Goal: Task Accomplishment & Management: Use online tool/utility

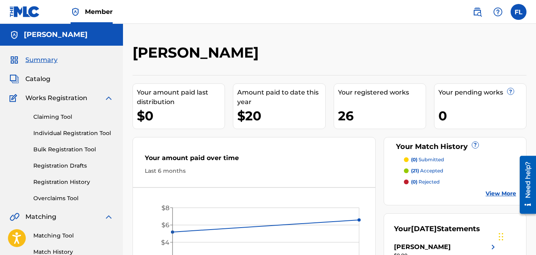
click at [108, 101] on img at bounding box center [109, 98] width 10 height 10
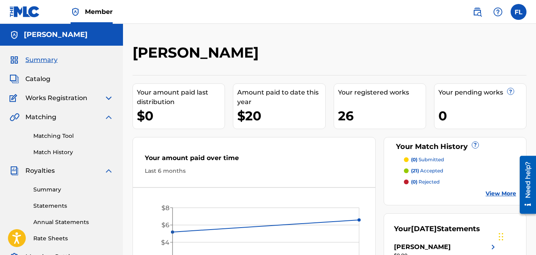
click at [110, 120] on img at bounding box center [109, 117] width 10 height 10
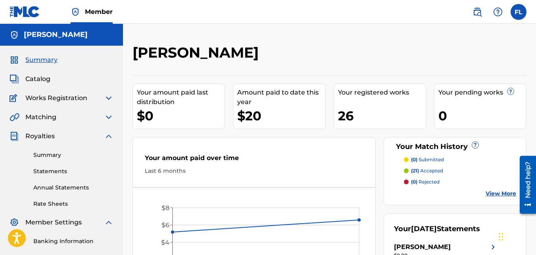
click at [109, 134] on img at bounding box center [109, 136] width 10 height 10
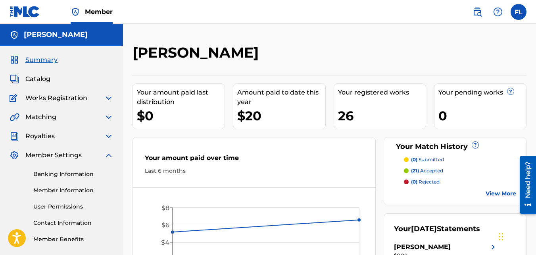
click at [108, 156] on img at bounding box center [109, 155] width 10 height 10
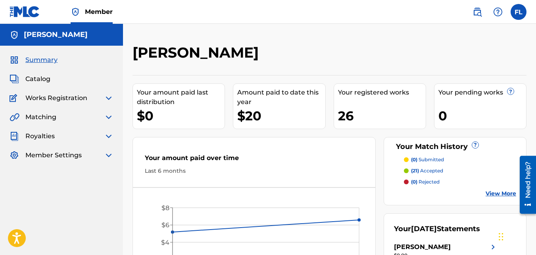
click at [422, 64] on div "[PERSON_NAME]" at bounding box center [285, 55] width 304 height 23
click at [41, 77] on span "Catalog" at bounding box center [37, 79] width 25 height 10
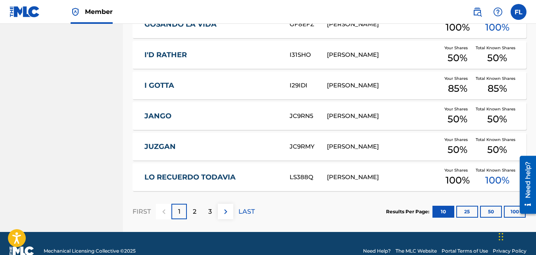
scroll to position [351, 0]
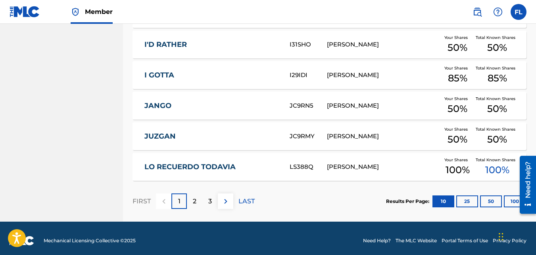
click at [458, 71] on span "85 %" at bounding box center [457, 78] width 19 height 14
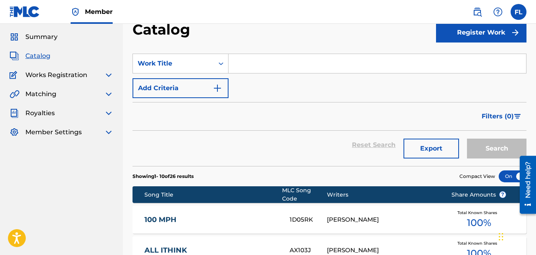
scroll to position [330, 0]
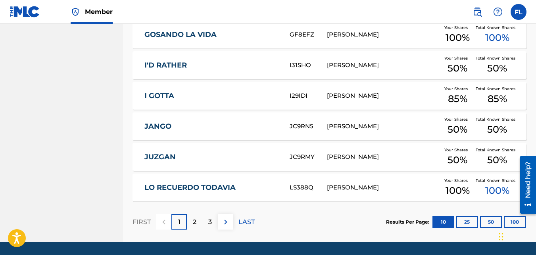
click at [473, 217] on button "25" at bounding box center [468, 222] width 22 height 12
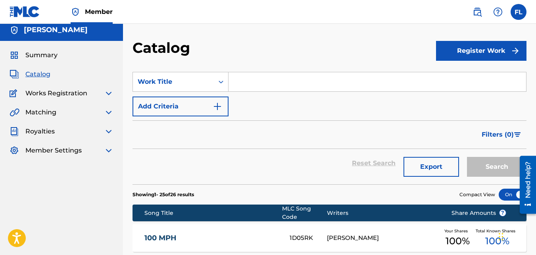
scroll to position [0, 0]
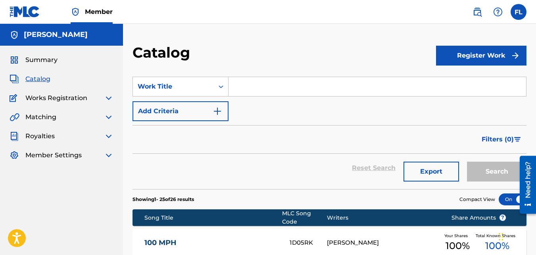
click at [108, 97] on img at bounding box center [109, 98] width 10 height 10
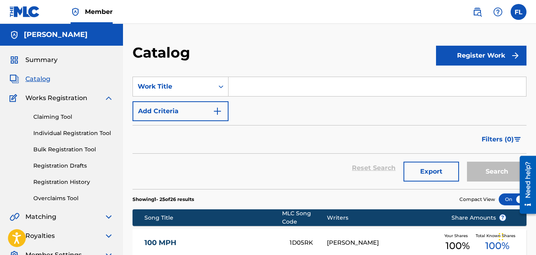
click at [63, 168] on link "Registration Drafts" at bounding box center [73, 166] width 80 height 8
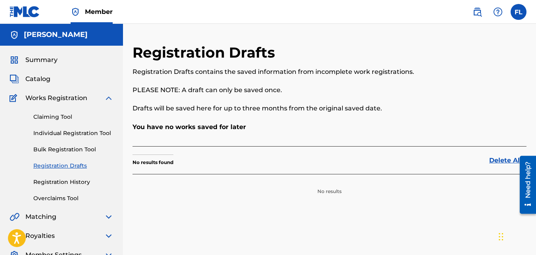
click at [77, 186] on link "Registration History" at bounding box center [73, 182] width 80 height 8
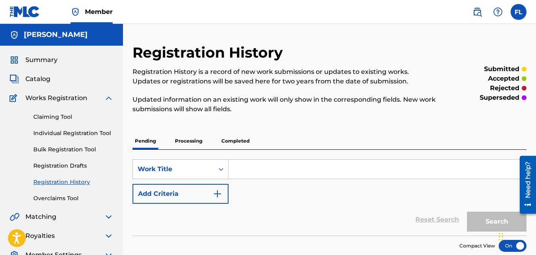
click at [75, 198] on link "Overclaims Tool" at bounding box center [73, 198] width 80 height 8
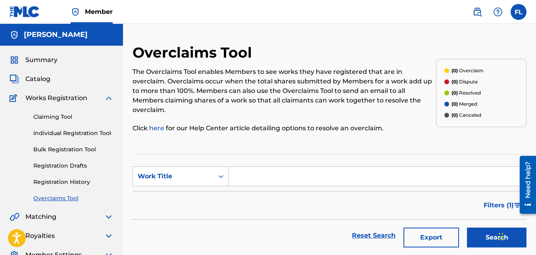
click at [110, 101] on img at bounding box center [109, 98] width 10 height 10
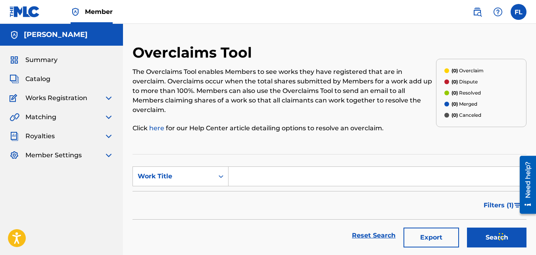
click at [271, 167] on input "Search Form" at bounding box center [378, 176] width 298 height 19
click at [221, 172] on icon "Search Form" at bounding box center [221, 176] width 8 height 8
click at [238, 168] on input "Search Form" at bounding box center [378, 176] width 298 height 19
click at [482, 229] on button "Search" at bounding box center [497, 237] width 60 height 20
click at [291, 171] on input "pony o" at bounding box center [378, 176] width 298 height 19
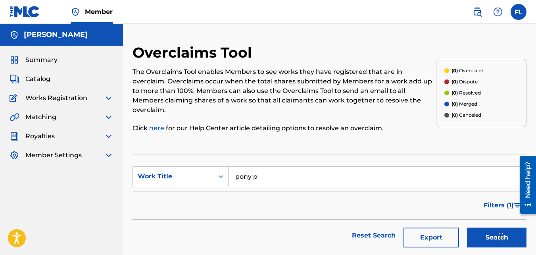
type input "pony p"
click at [479, 230] on button "Search" at bounding box center [497, 237] width 60 height 20
click at [373, 230] on link "Reset Search" at bounding box center [374, 235] width 52 height 17
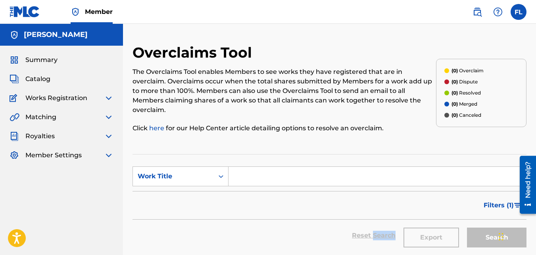
click at [373, 230] on div "Reset Search Export Search" at bounding box center [330, 236] width 394 height 32
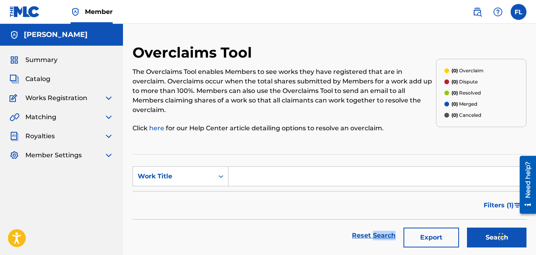
click at [109, 133] on img at bounding box center [109, 136] width 10 height 10
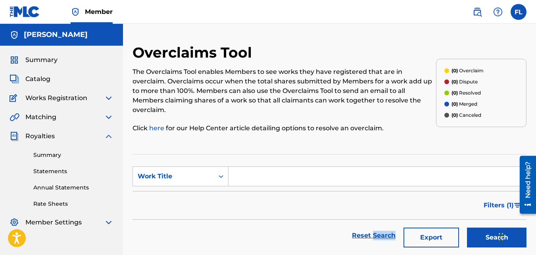
click at [75, 187] on link "Annual Statements" at bounding box center [73, 187] width 80 height 8
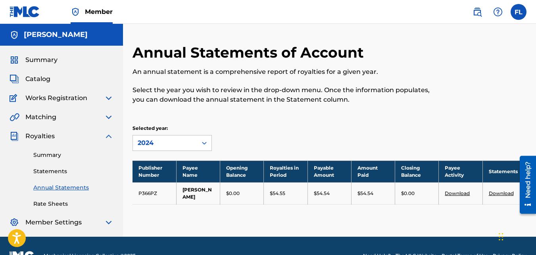
click at [524, 86] on div at bounding box center [481, 79] width 91 height 70
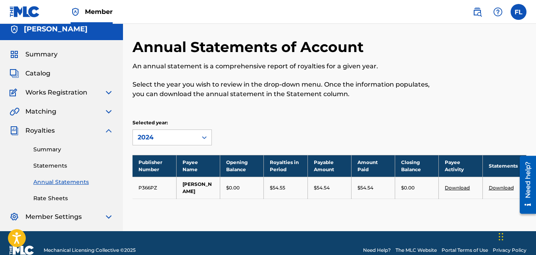
scroll to position [4, 0]
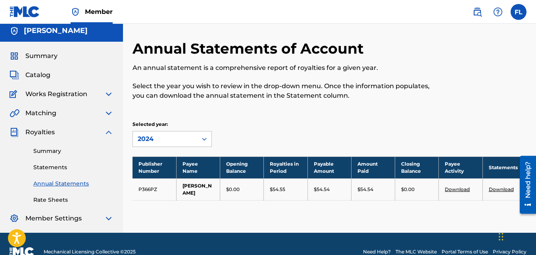
click at [109, 133] on img at bounding box center [109, 132] width 10 height 10
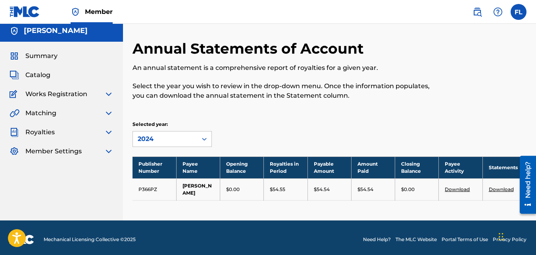
click at [112, 112] on img at bounding box center [109, 113] width 10 height 10
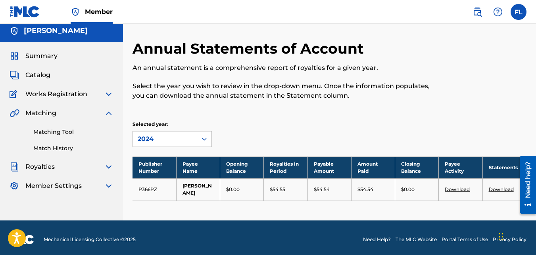
click at [50, 133] on link "Matching Tool" at bounding box center [73, 132] width 80 height 8
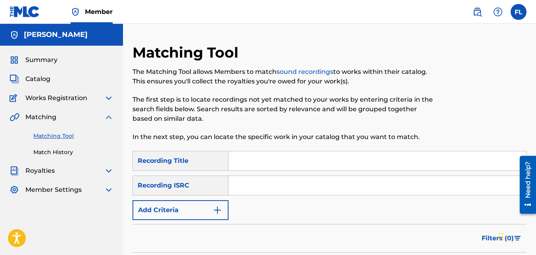
click at [73, 153] on link "Match History" at bounding box center [73, 152] width 80 height 8
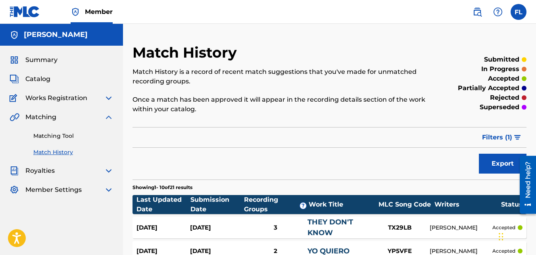
click at [101, 117] on div "Matching" at bounding box center [62, 117] width 104 height 10
click at [107, 115] on img at bounding box center [109, 117] width 10 height 10
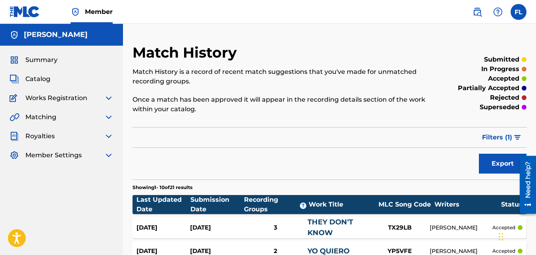
click at [108, 101] on img at bounding box center [109, 98] width 10 height 10
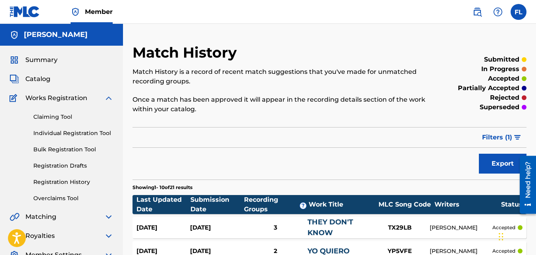
click at [108, 101] on img at bounding box center [109, 98] width 10 height 10
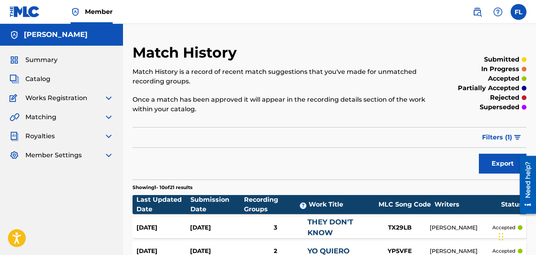
click at [49, 81] on span "Catalog" at bounding box center [37, 79] width 25 height 10
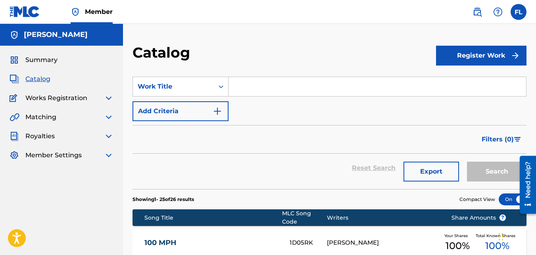
click at [518, 14] on label at bounding box center [519, 12] width 16 height 16
click at [519, 12] on input "FL [PERSON_NAME] [EMAIL_ADDRESS][DOMAIN_NAME] Notification Preferences Profile …" at bounding box center [519, 12] width 0 height 0
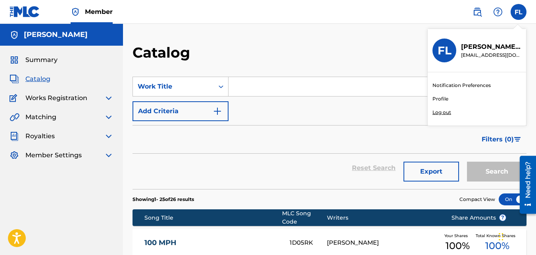
click at [443, 111] on p "Log out" at bounding box center [442, 112] width 19 height 7
click at [519, 12] on input "FL [PERSON_NAME] [EMAIL_ADDRESS][DOMAIN_NAME] Notification Preferences Profile …" at bounding box center [519, 12] width 0 height 0
